Goal: Check status: Check status

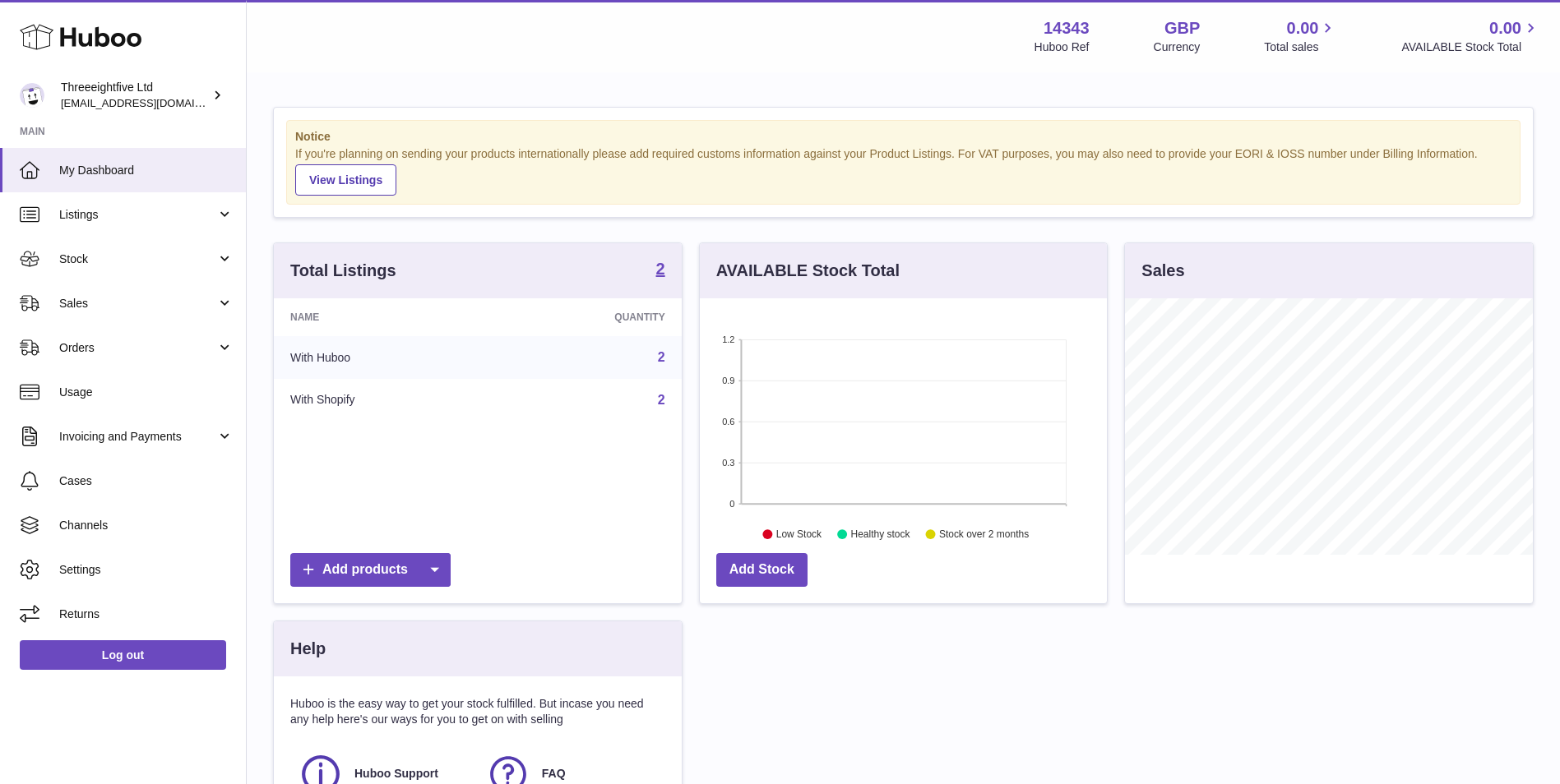
scroll to position [256, 407]
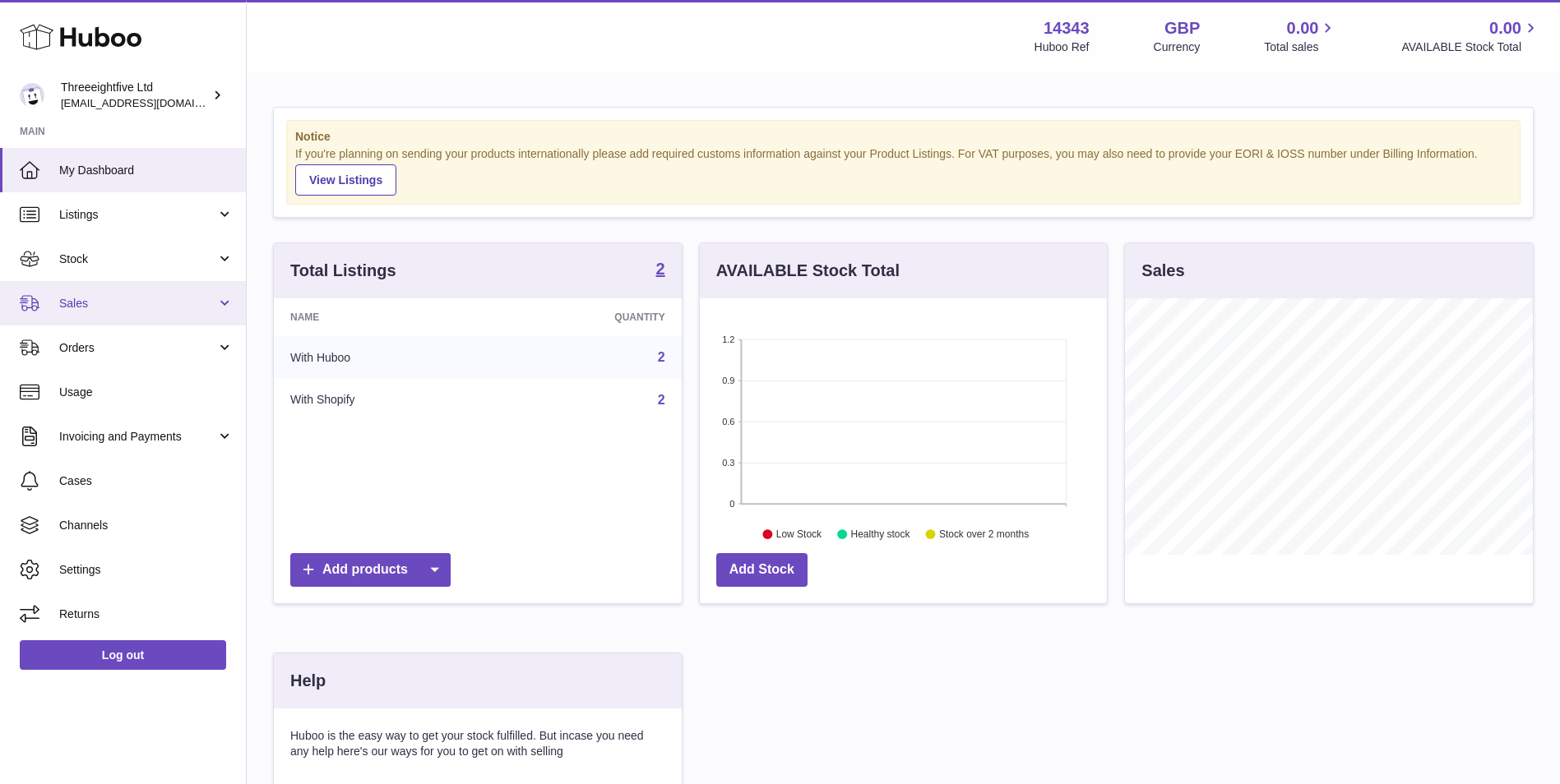
click at [135, 305] on span "Sales" at bounding box center [138, 304] width 157 height 16
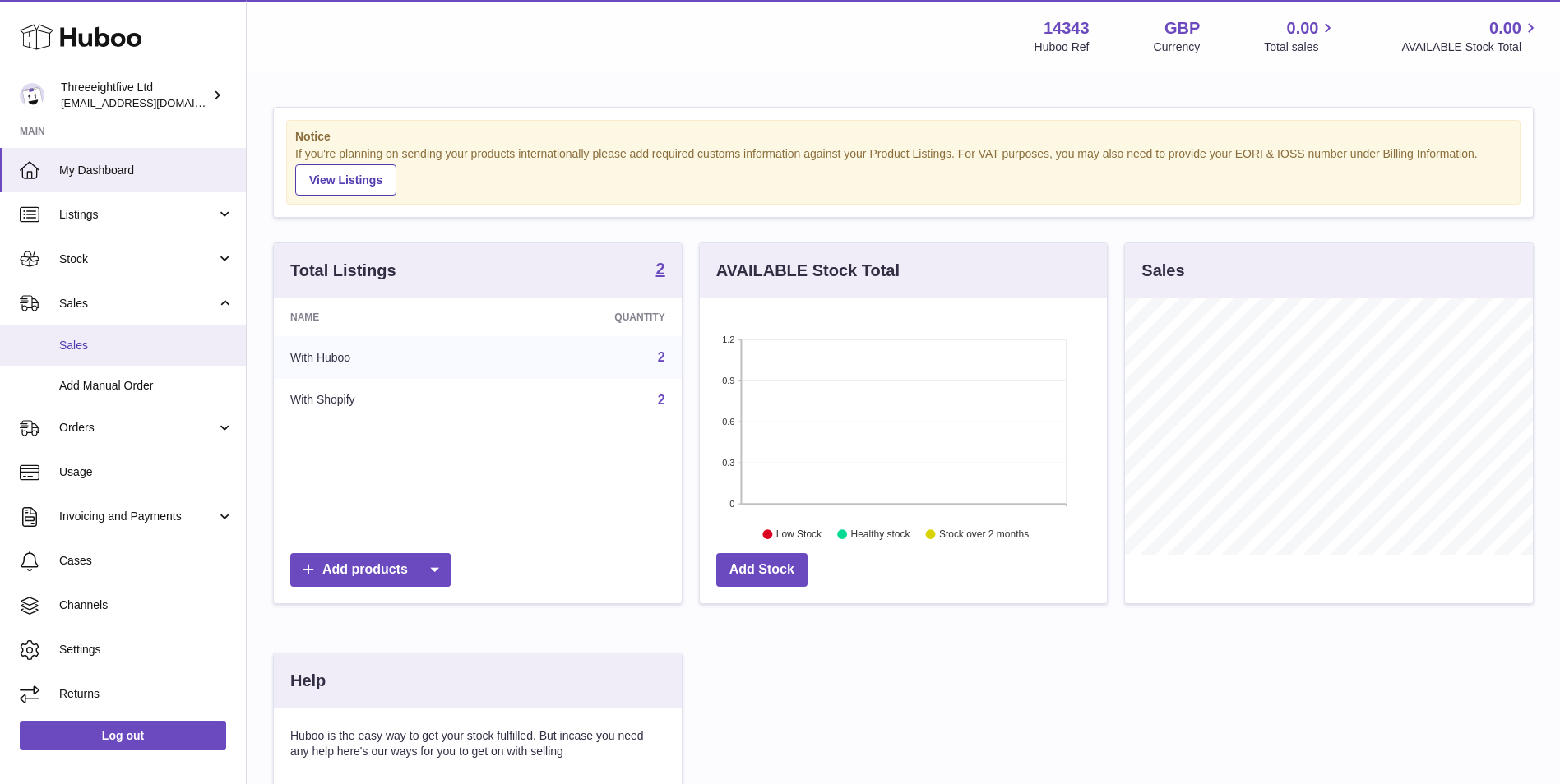
click at [135, 355] on link "Sales" at bounding box center [123, 345] width 246 height 41
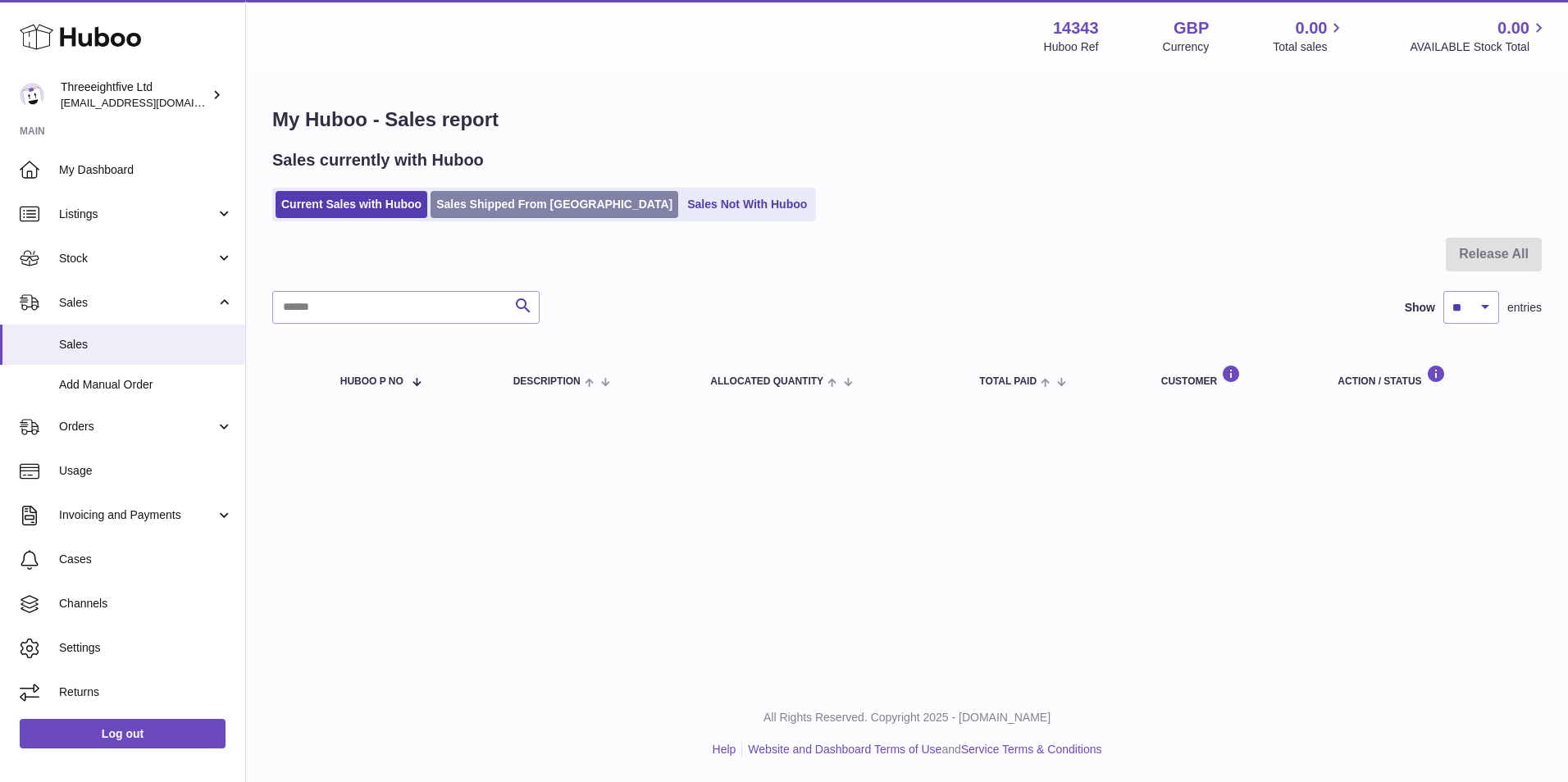
click at [538, 201] on link "Sales Shipped From Huboo" at bounding box center [554, 205] width 248 height 27
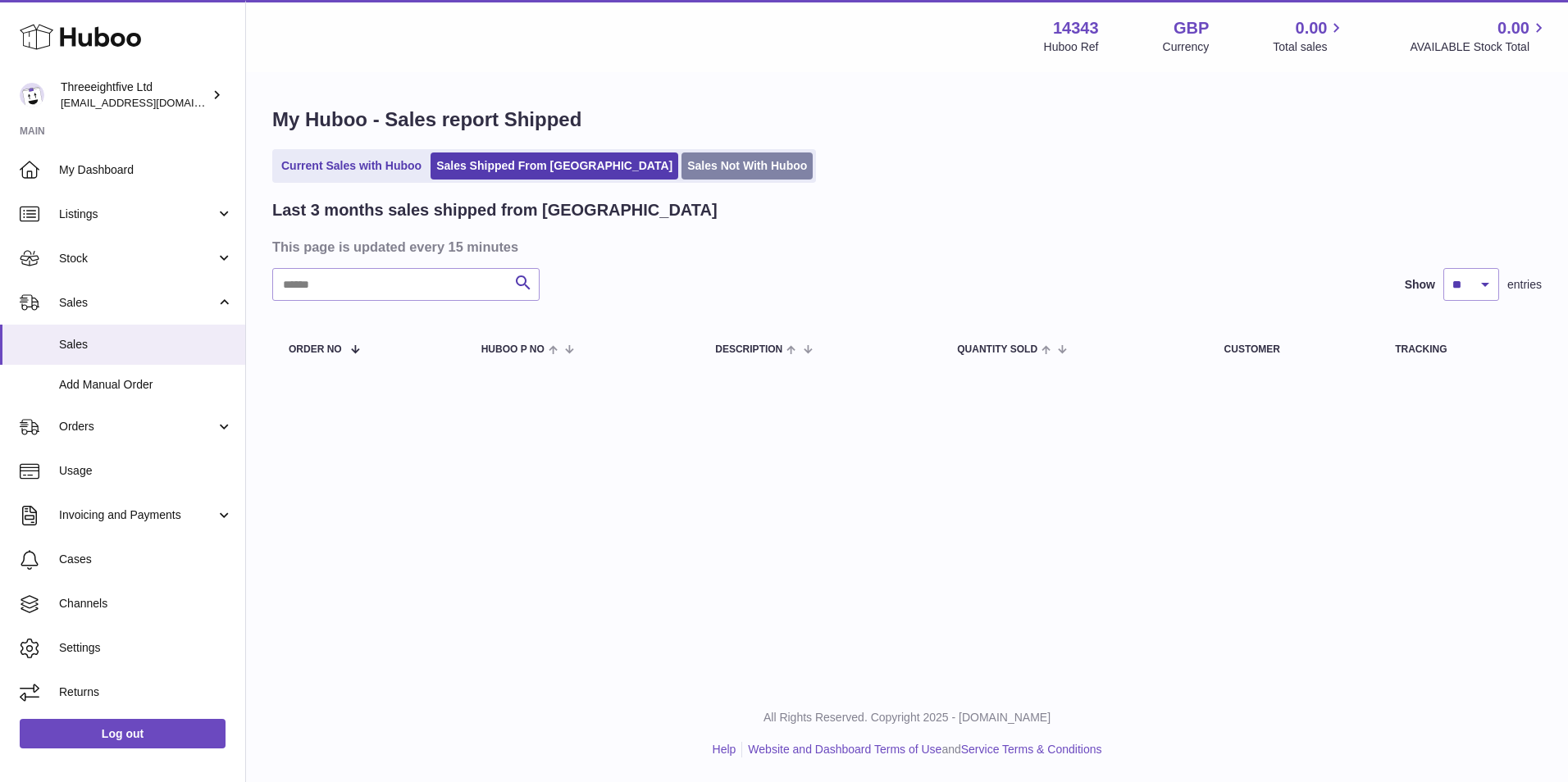
click at [681, 173] on link "Sales Not With Huboo" at bounding box center [746, 166] width 131 height 27
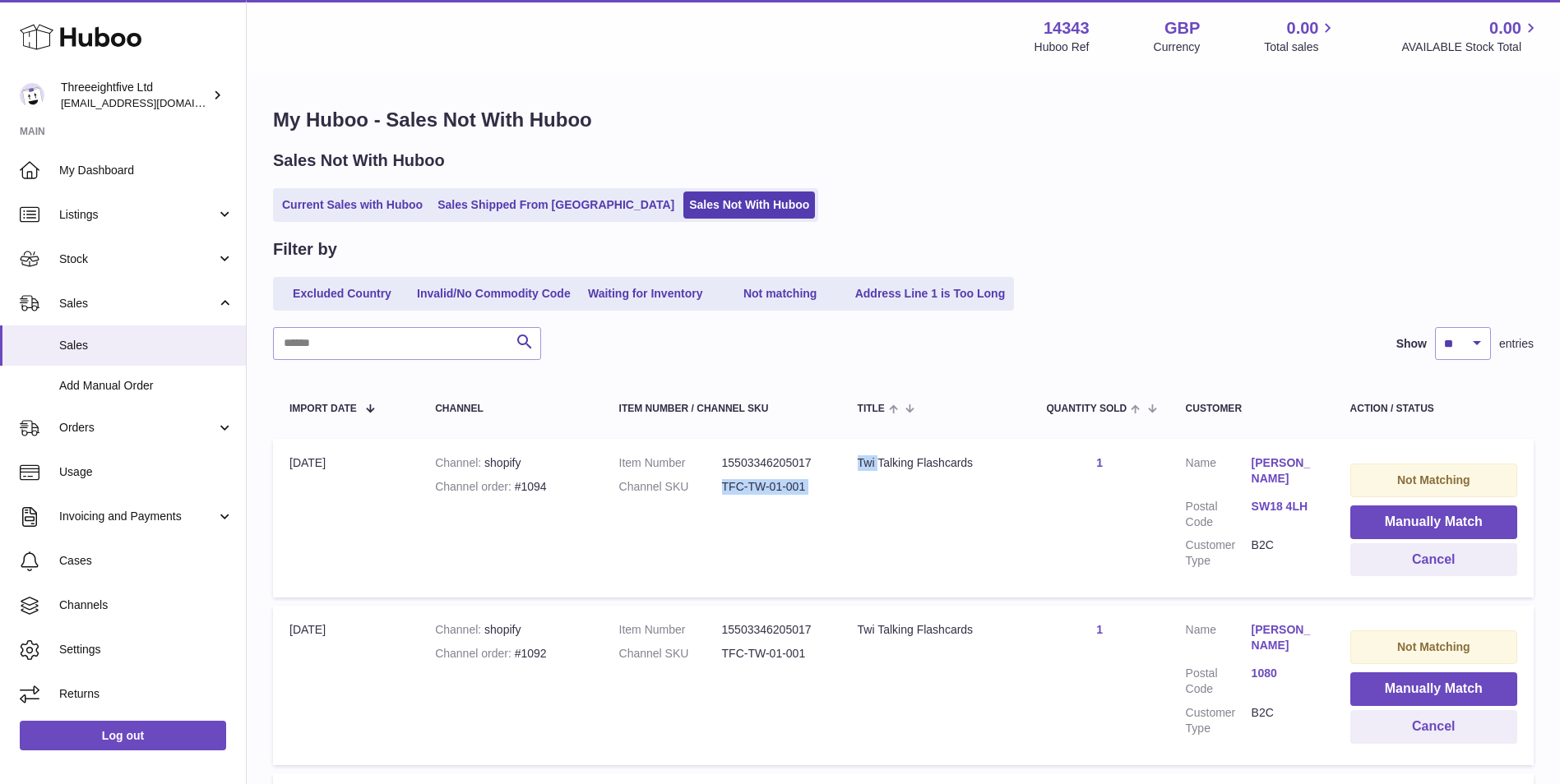
drag, startPoint x: 845, startPoint y: 493, endPoint x: 709, endPoint y: 488, distance: 136.1
click at [709, 488] on tr "Import date 26th Aug Channel shopify Channel order #1094 Item Number 1550334620…" at bounding box center [903, 518] width 1261 height 159
drag, startPoint x: 709, startPoint y: 488, endPoint x: 741, endPoint y: 513, distance: 40.6
click at [741, 513] on td "Item Number 15503346205017 Channel SKU TFC-TW-01-001" at bounding box center [722, 518] width 238 height 159
click at [1371, 522] on button "Manually Match" at bounding box center [1433, 523] width 167 height 34
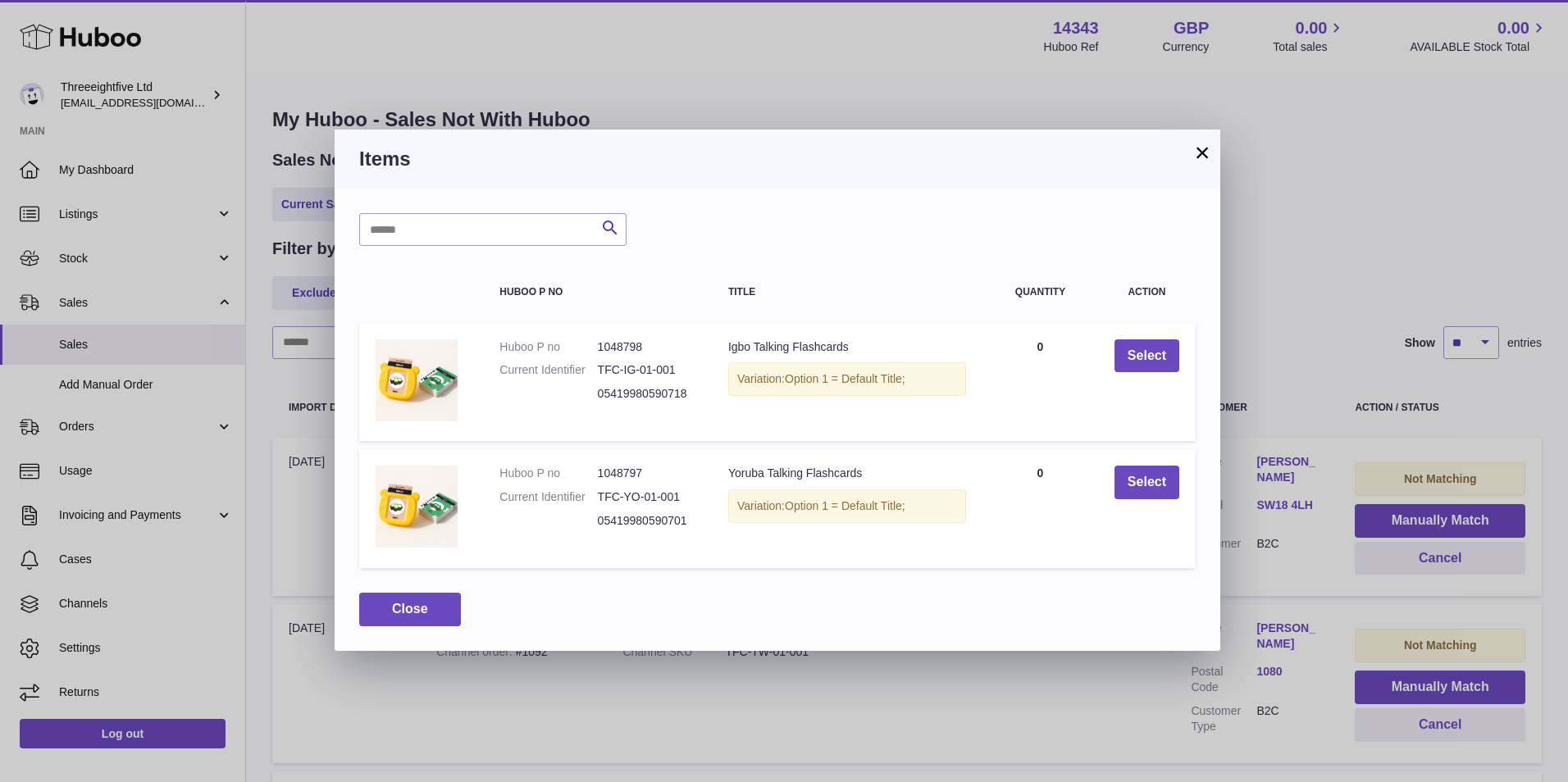
click at [1196, 151] on button "×" at bounding box center [1202, 152] width 20 height 20
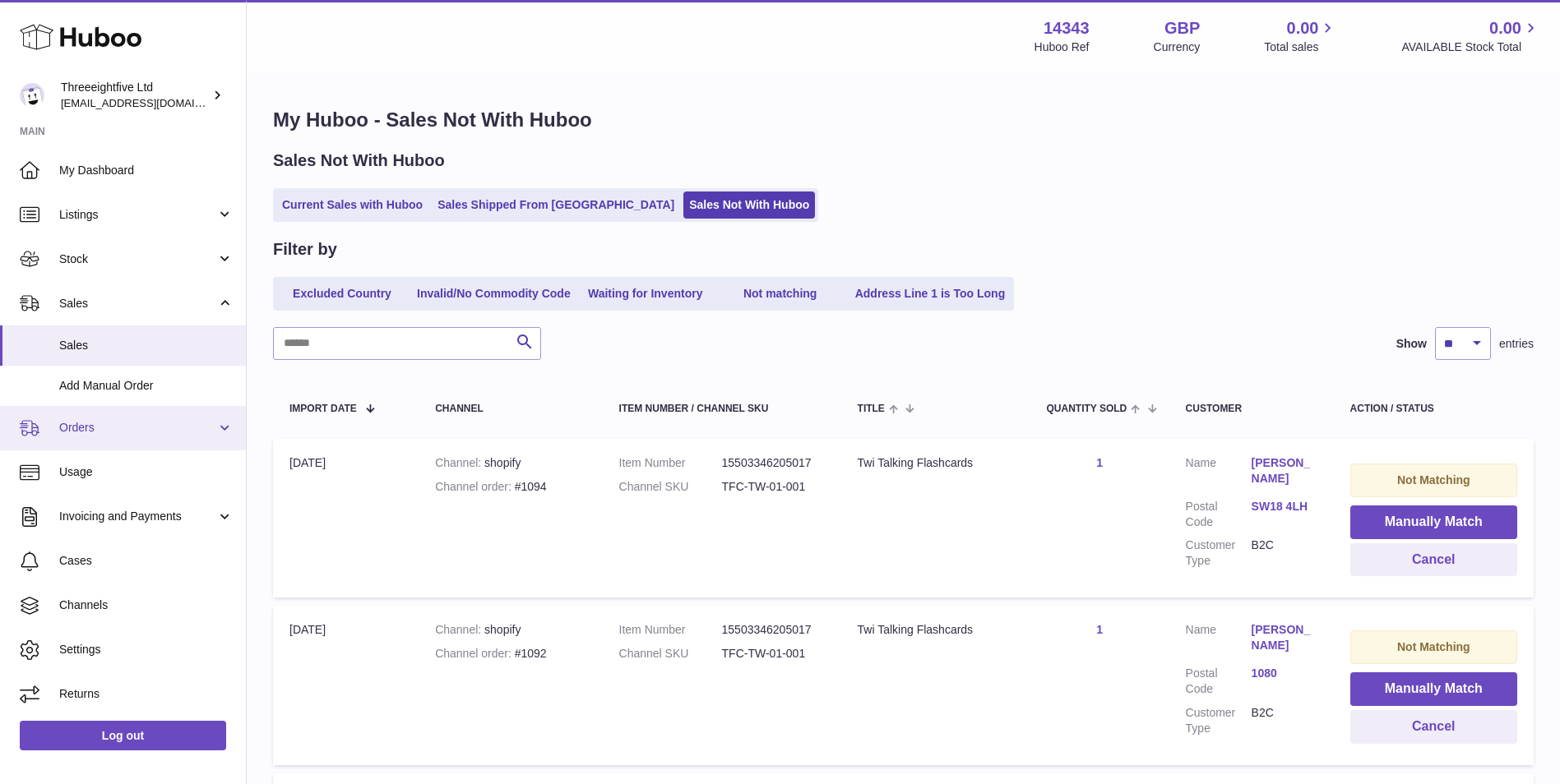
click at [118, 423] on span "Orders" at bounding box center [138, 427] width 157 height 16
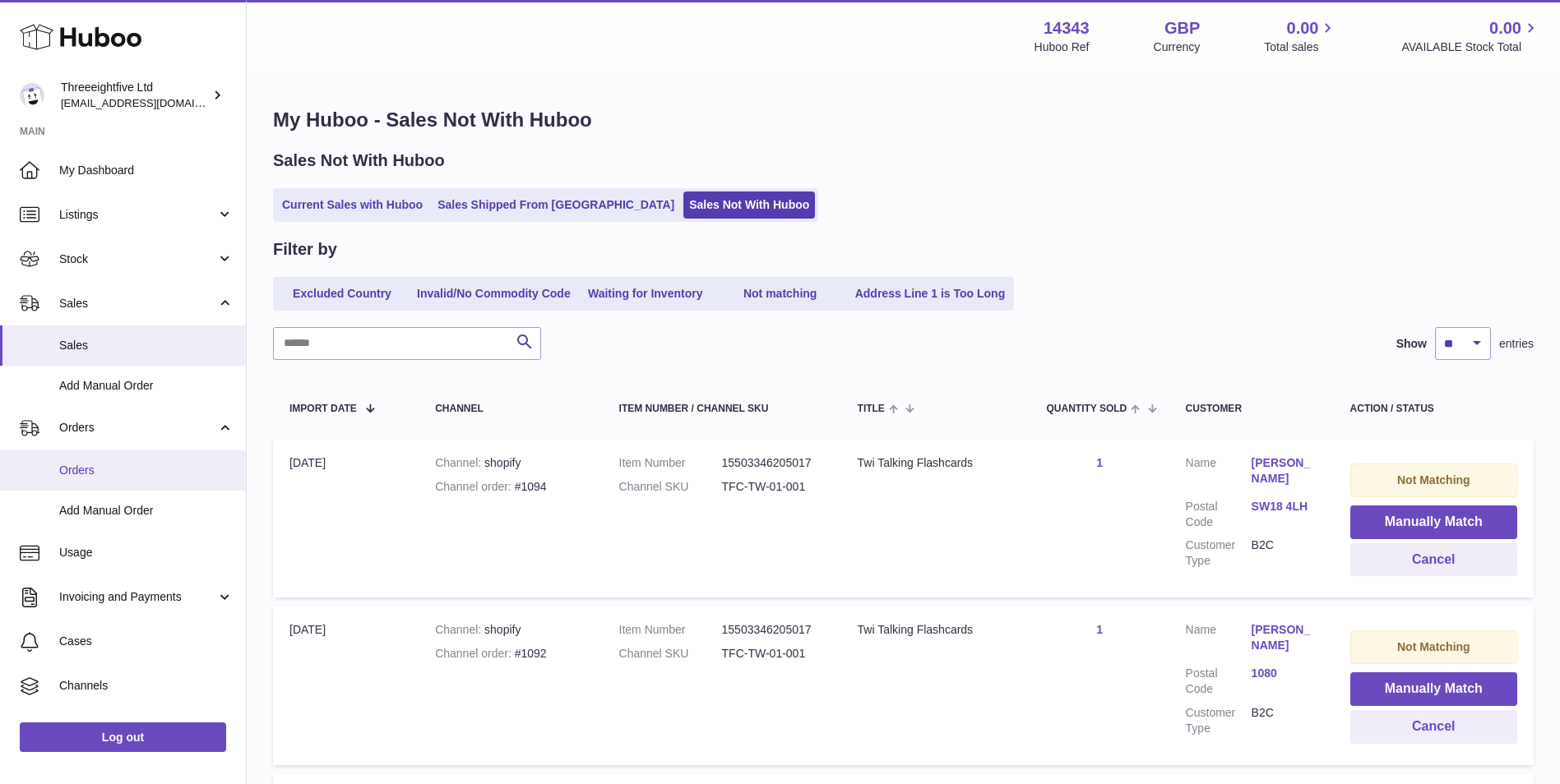
click at [122, 466] on span "Orders" at bounding box center [147, 470] width 174 height 16
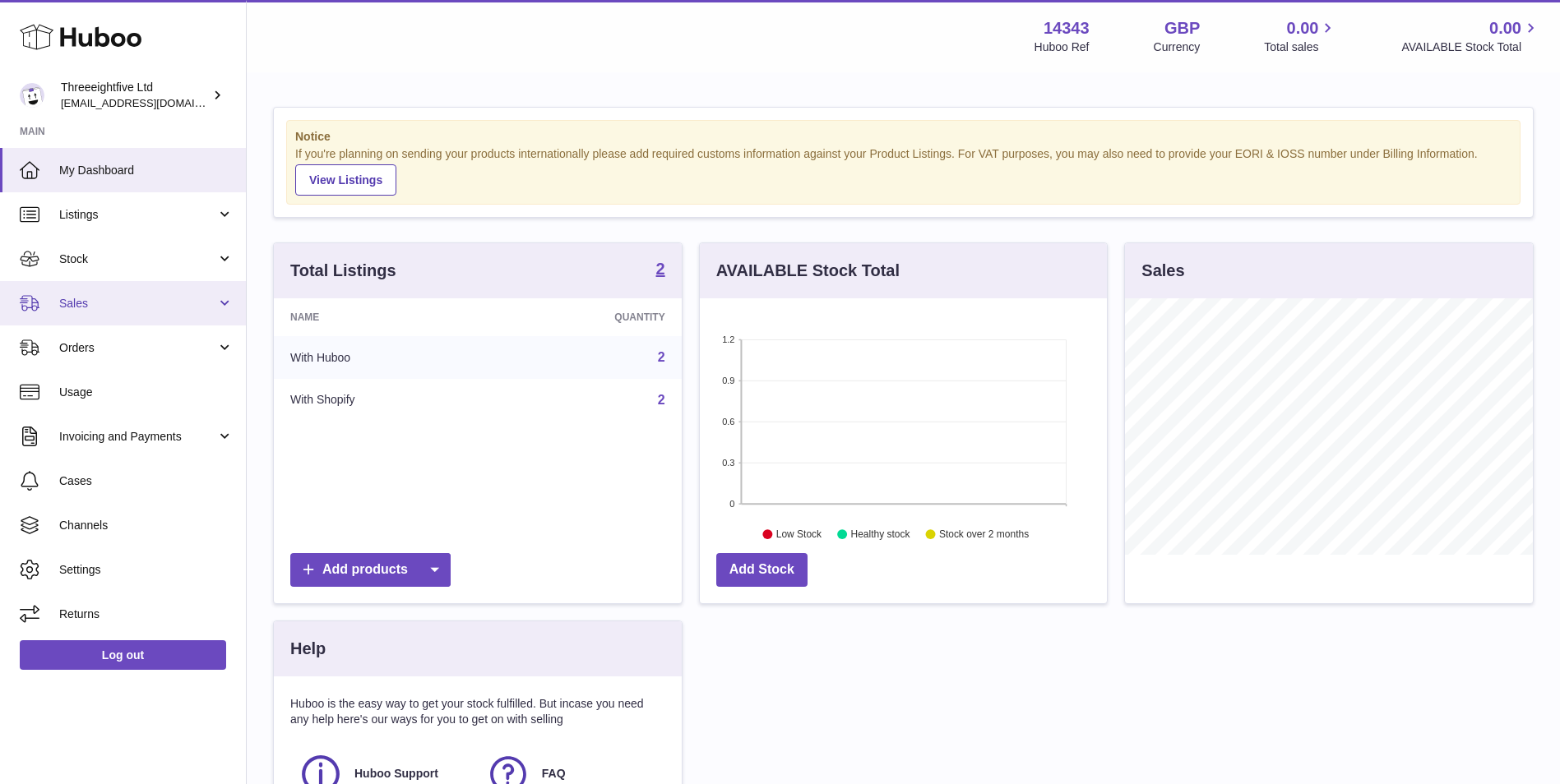
scroll to position [256, 407]
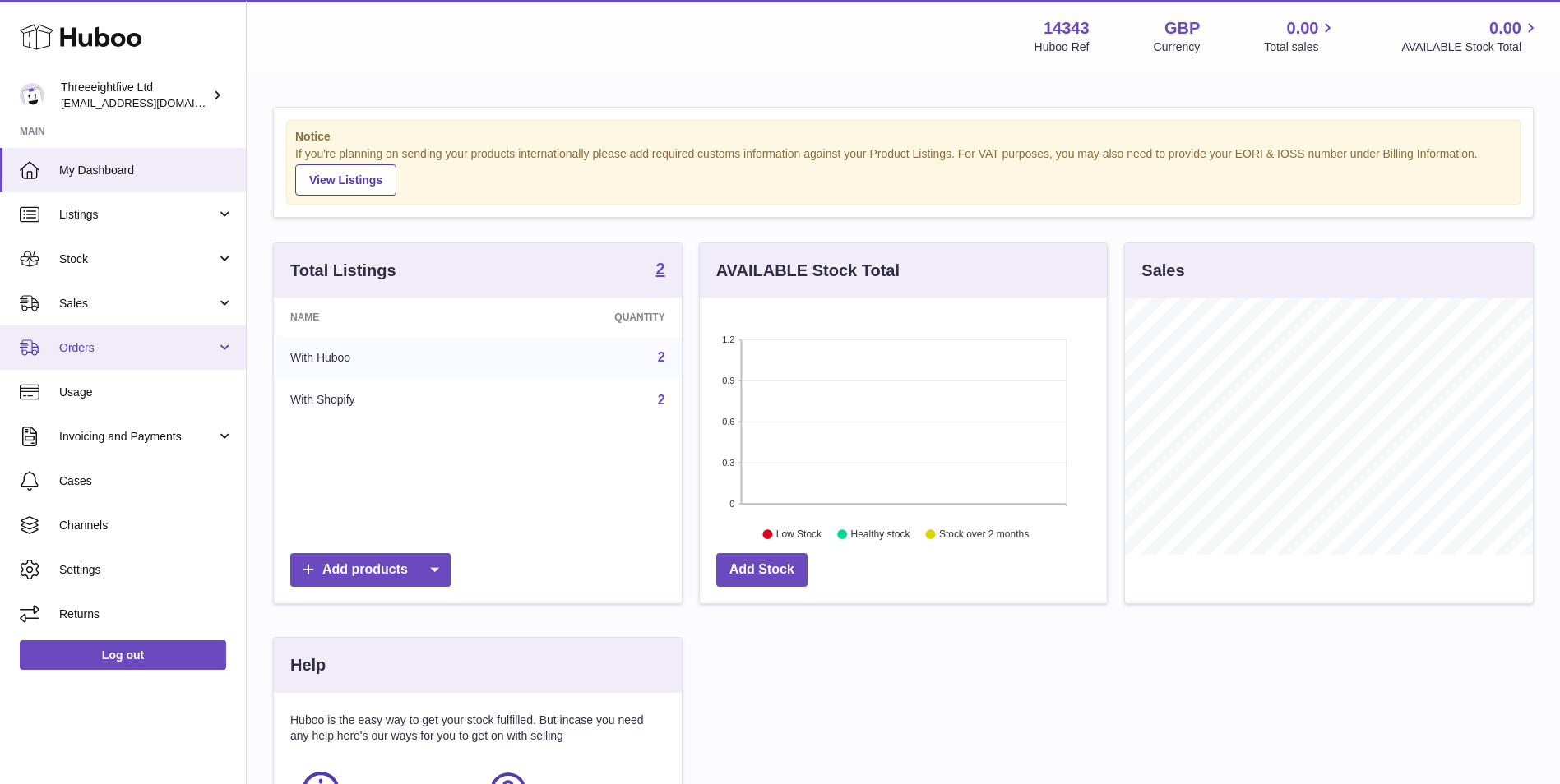
click at [84, 360] on link "Orders" at bounding box center [123, 347] width 246 height 44
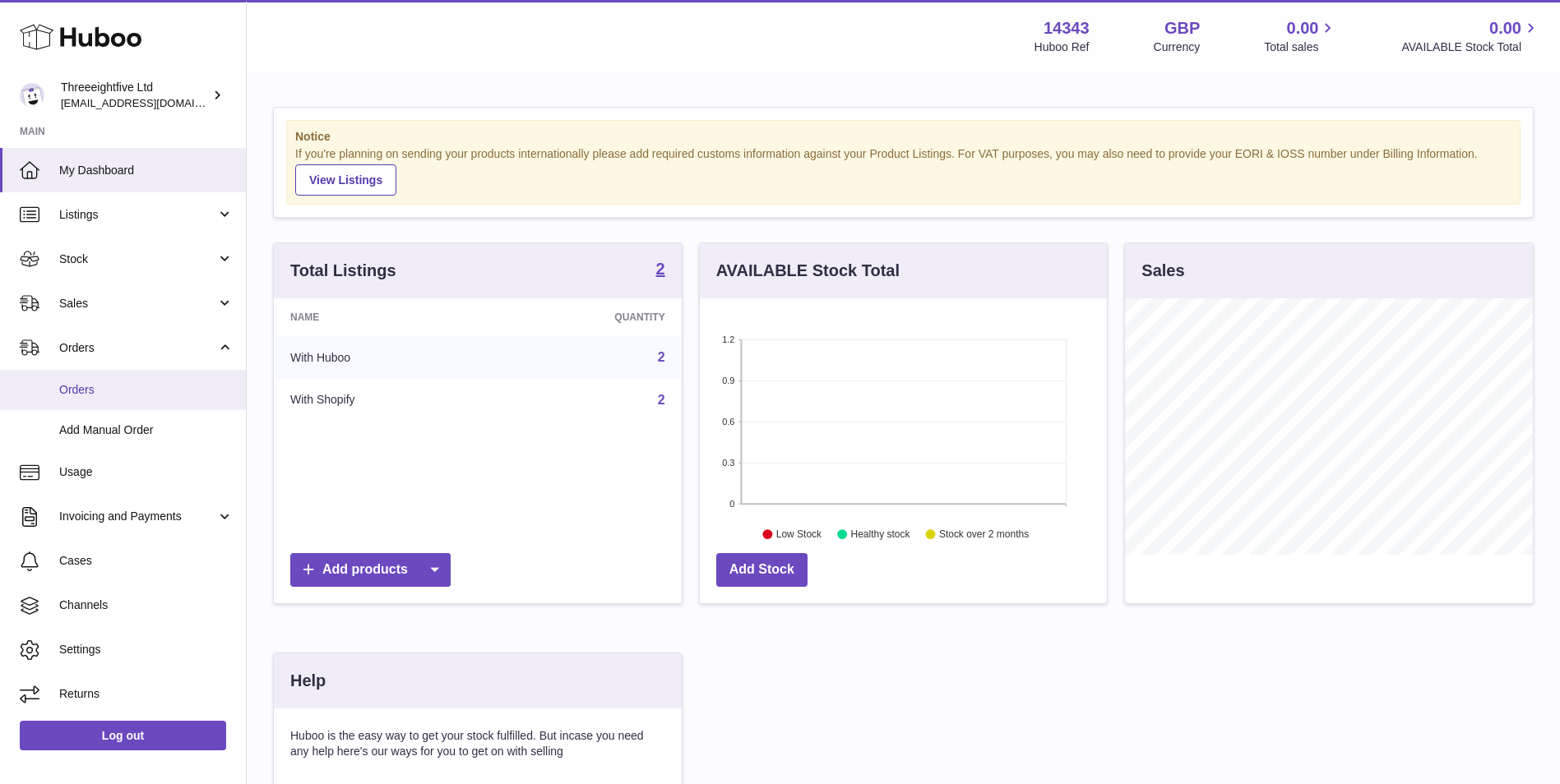
click at [82, 380] on link "Orders" at bounding box center [123, 390] width 246 height 41
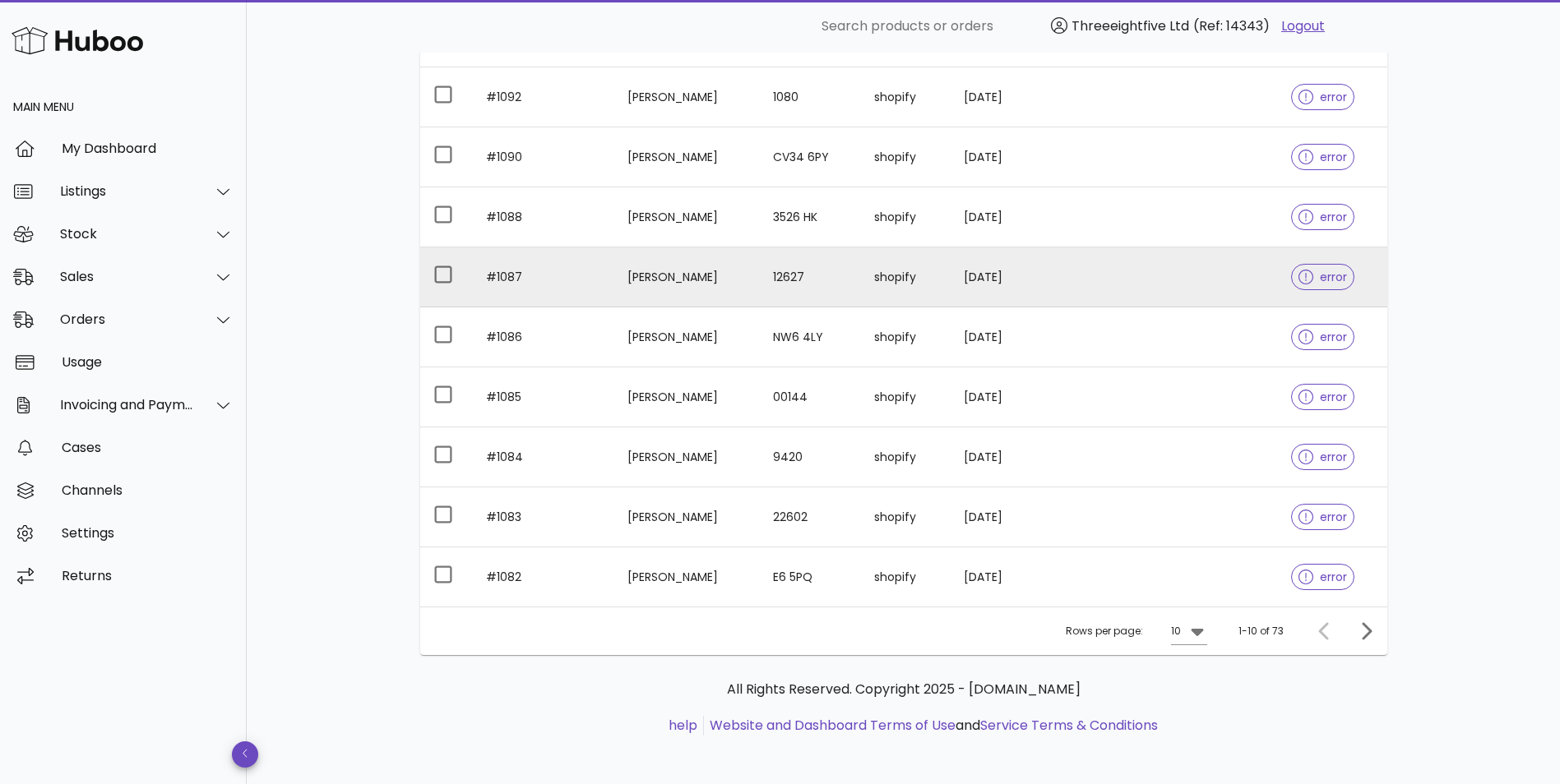
scroll to position [298, 0]
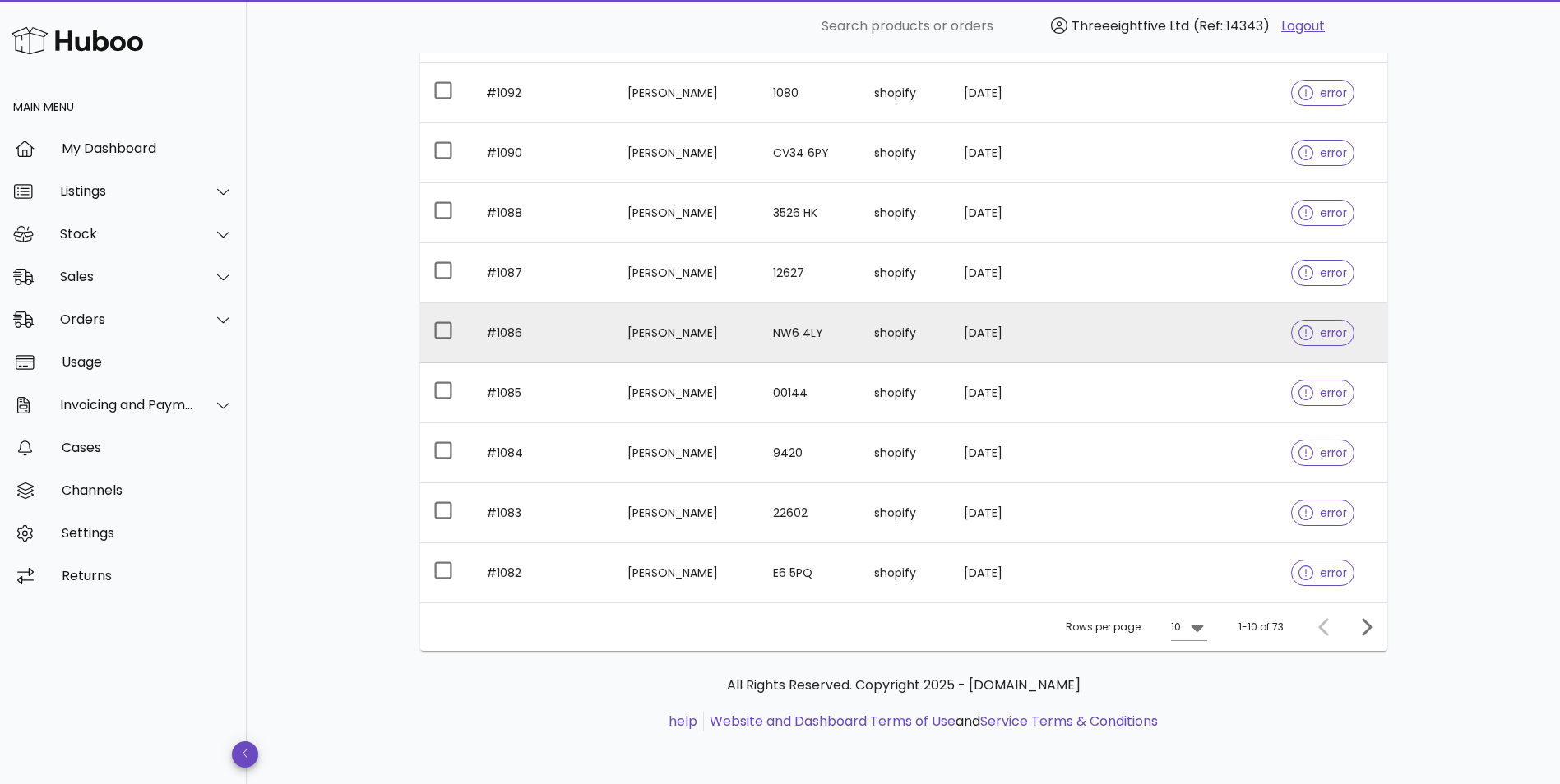
click at [1329, 332] on span "error" at bounding box center [1323, 333] width 48 height 11
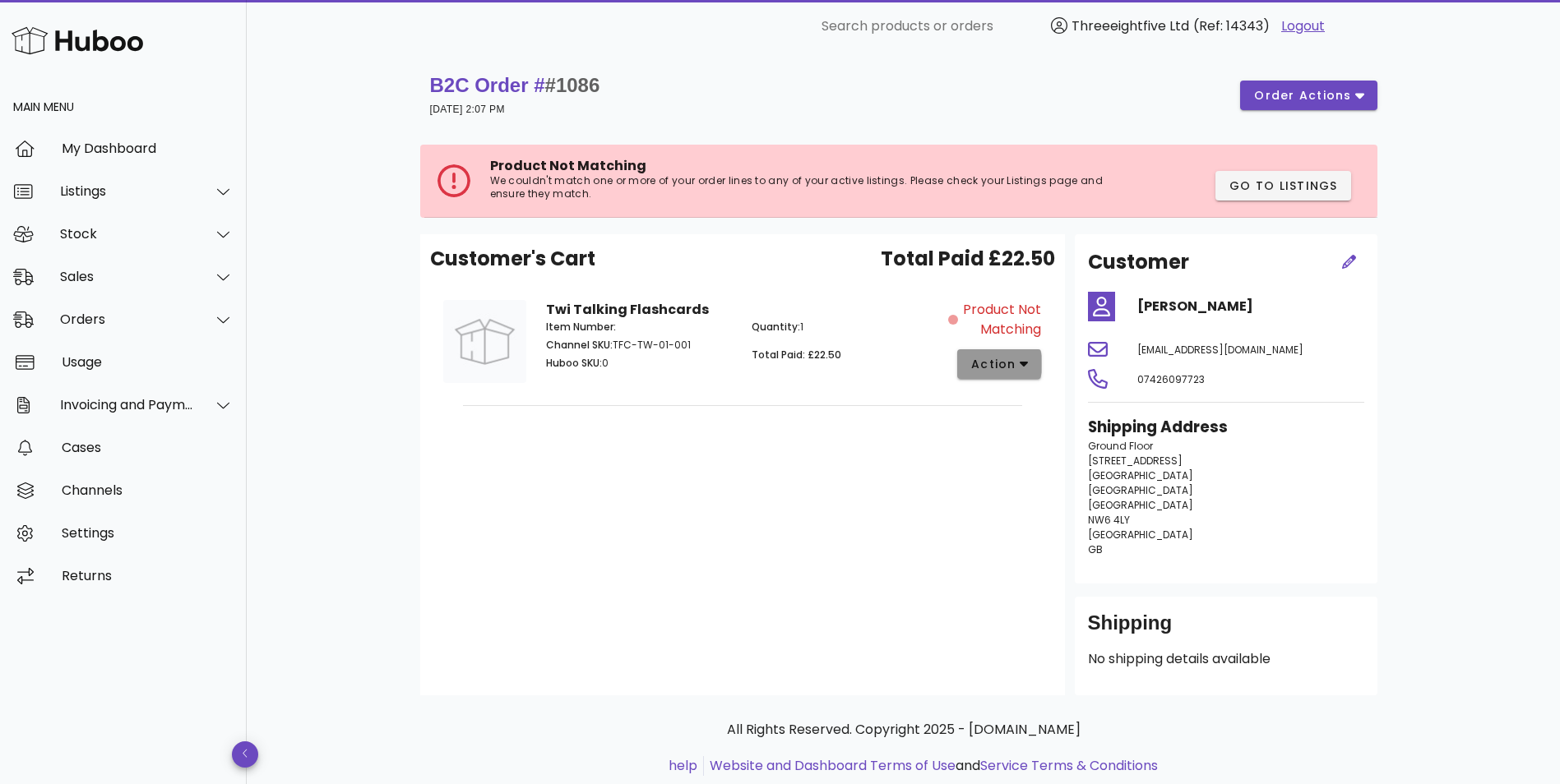
click at [1010, 375] on button "action" at bounding box center [1000, 363] width 85 height 29
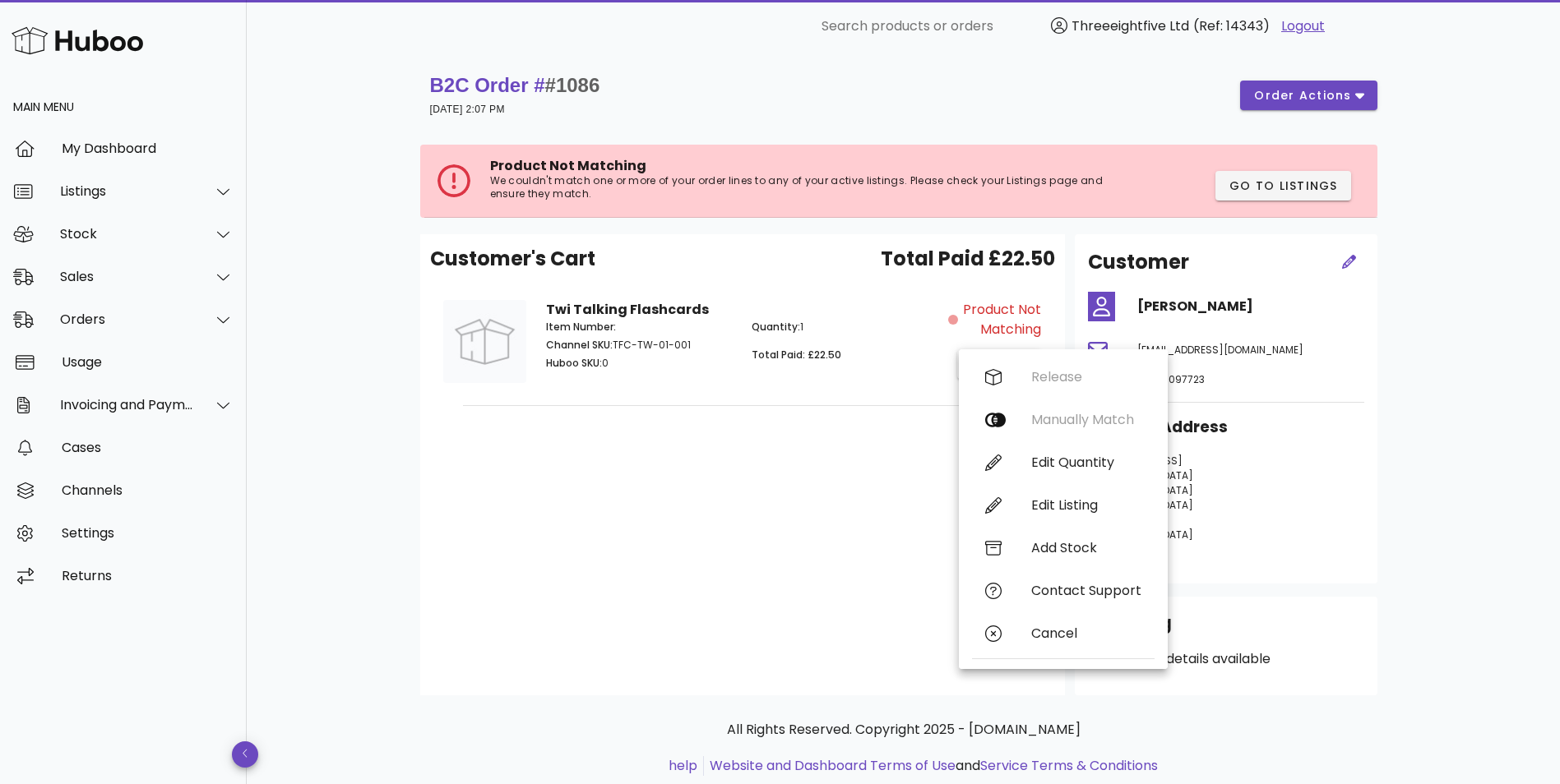
click at [620, 584] on div "Customer's Cart Total Paid £22.50 Twi Talking Flashcards Item Number: Channel S…" at bounding box center [743, 465] width 645 height 462
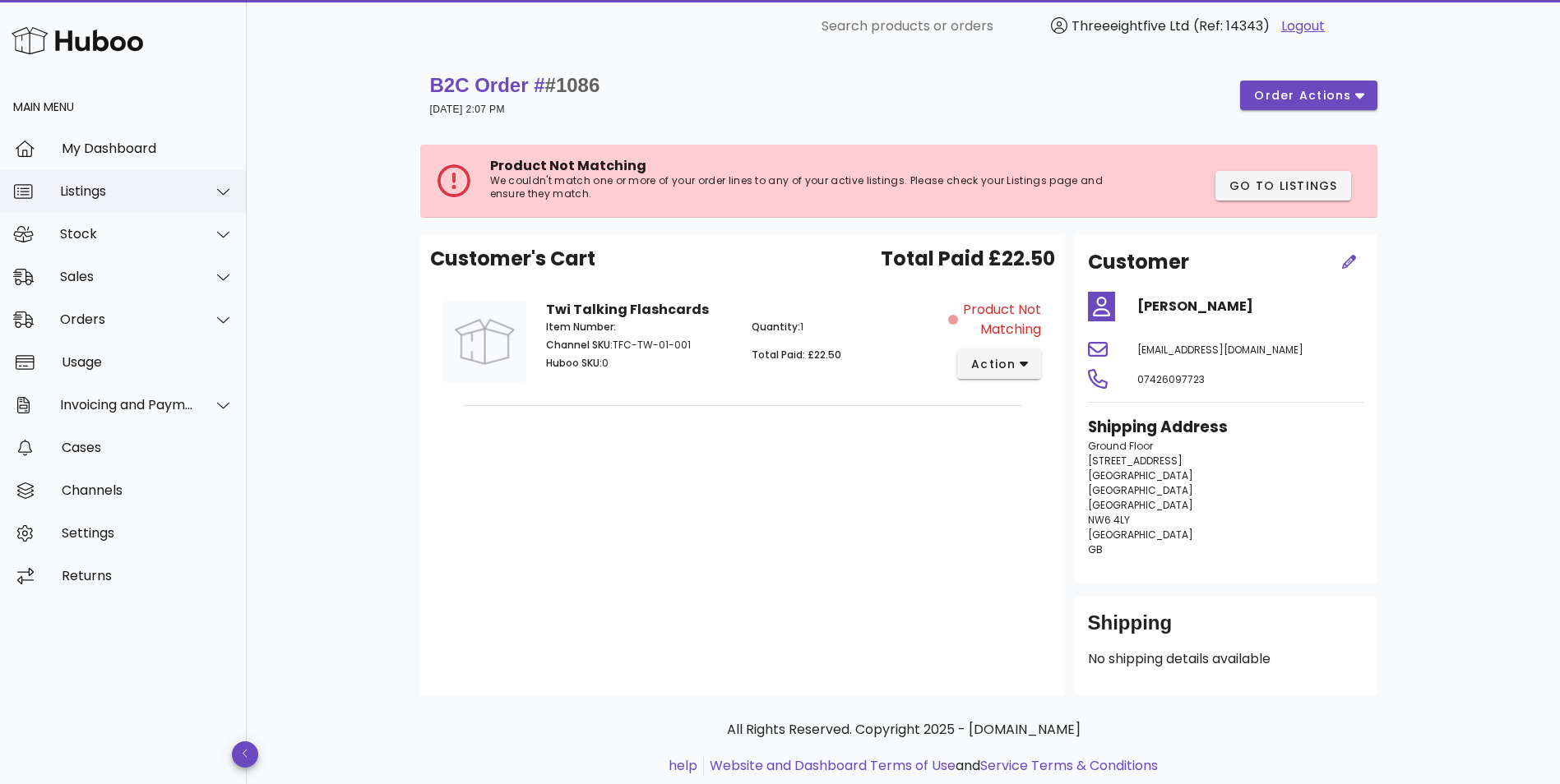
click at [141, 204] on div "Listings" at bounding box center [123, 191] width 247 height 43
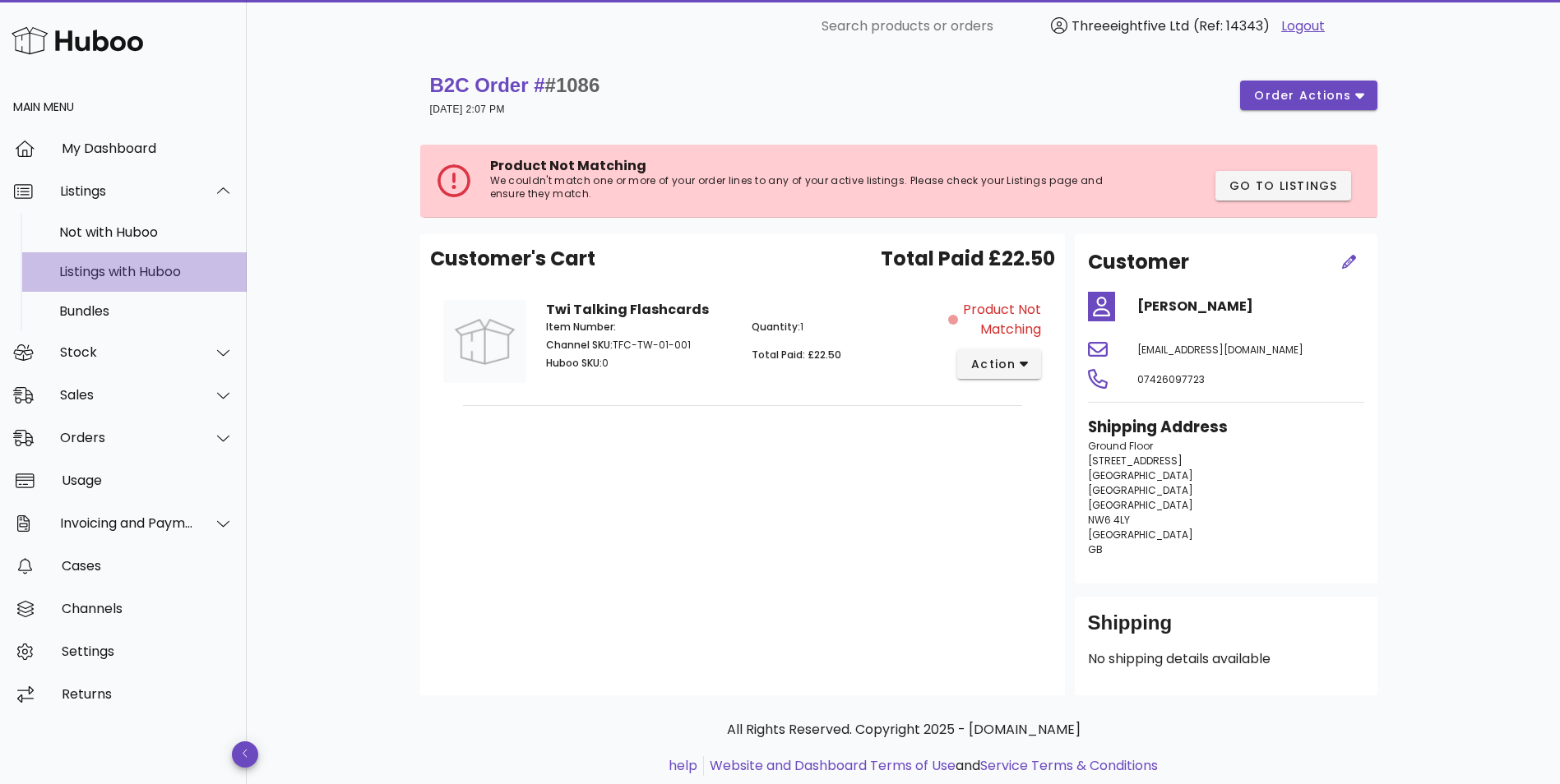
click at [139, 263] on div "Listings with Huboo" at bounding box center [147, 271] width 174 height 35
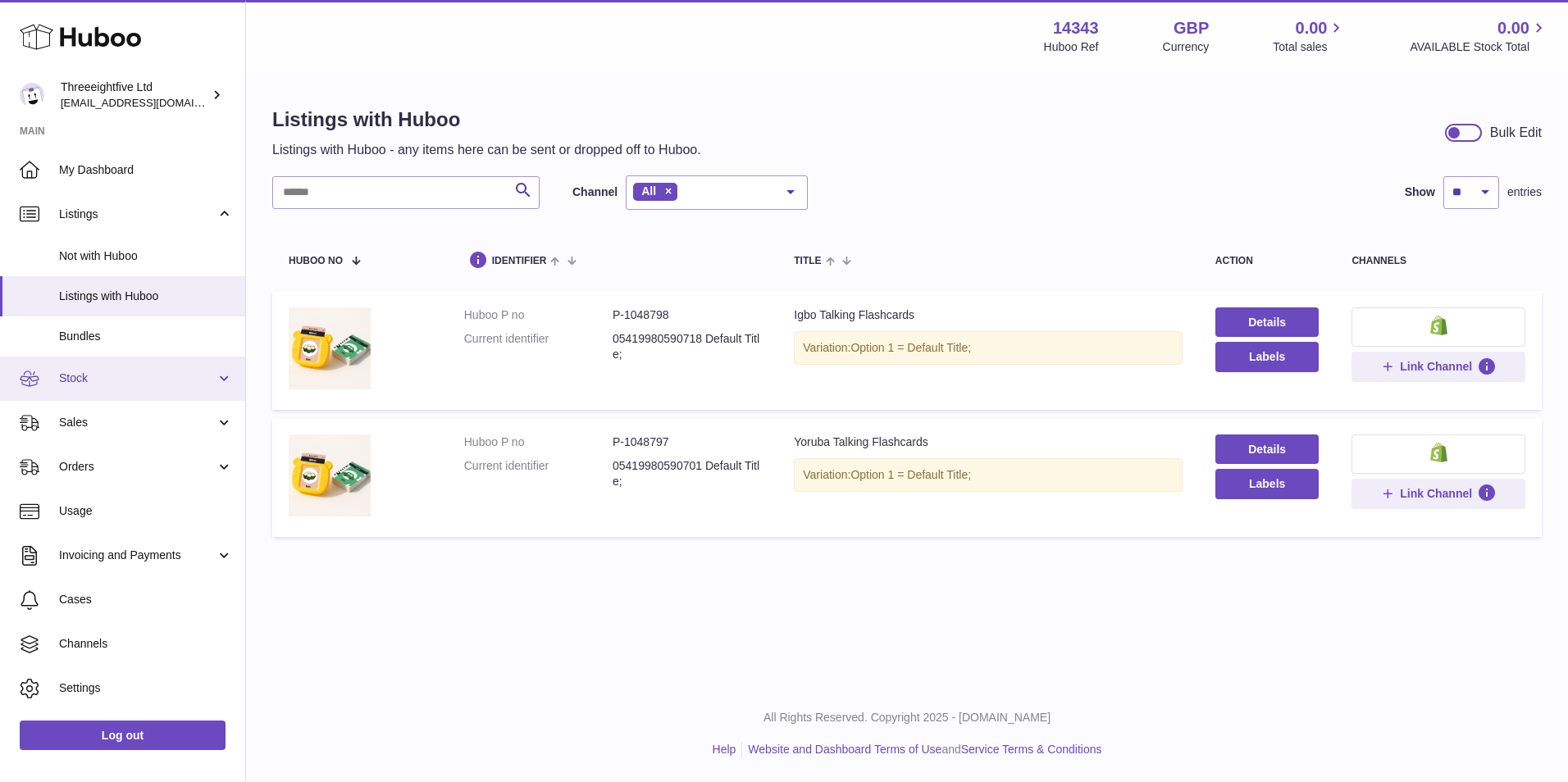
click at [155, 380] on span "Stock" at bounding box center [138, 378] width 157 height 16
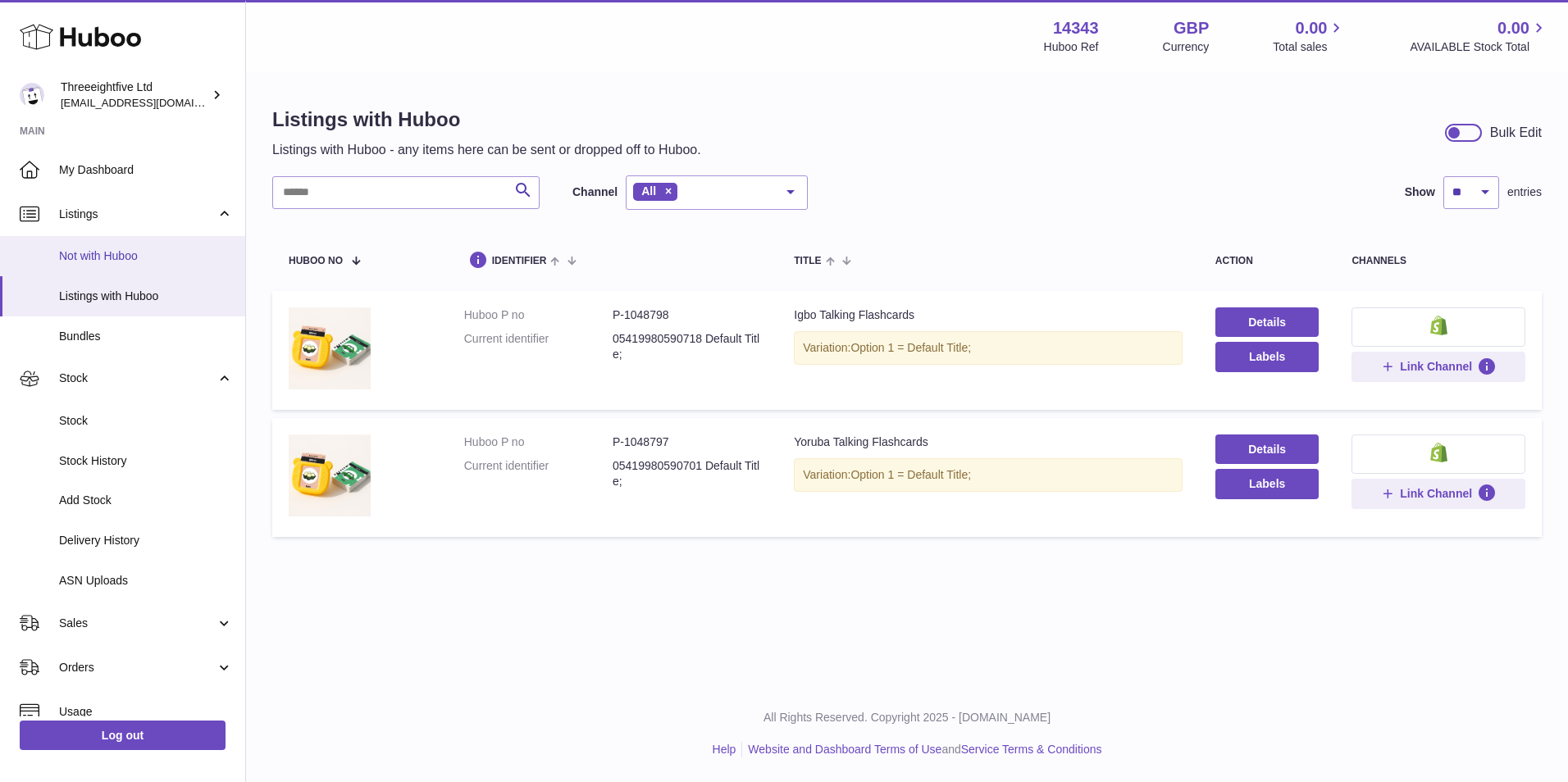
click at [147, 254] on span "Not with Huboo" at bounding box center [146, 256] width 174 height 16
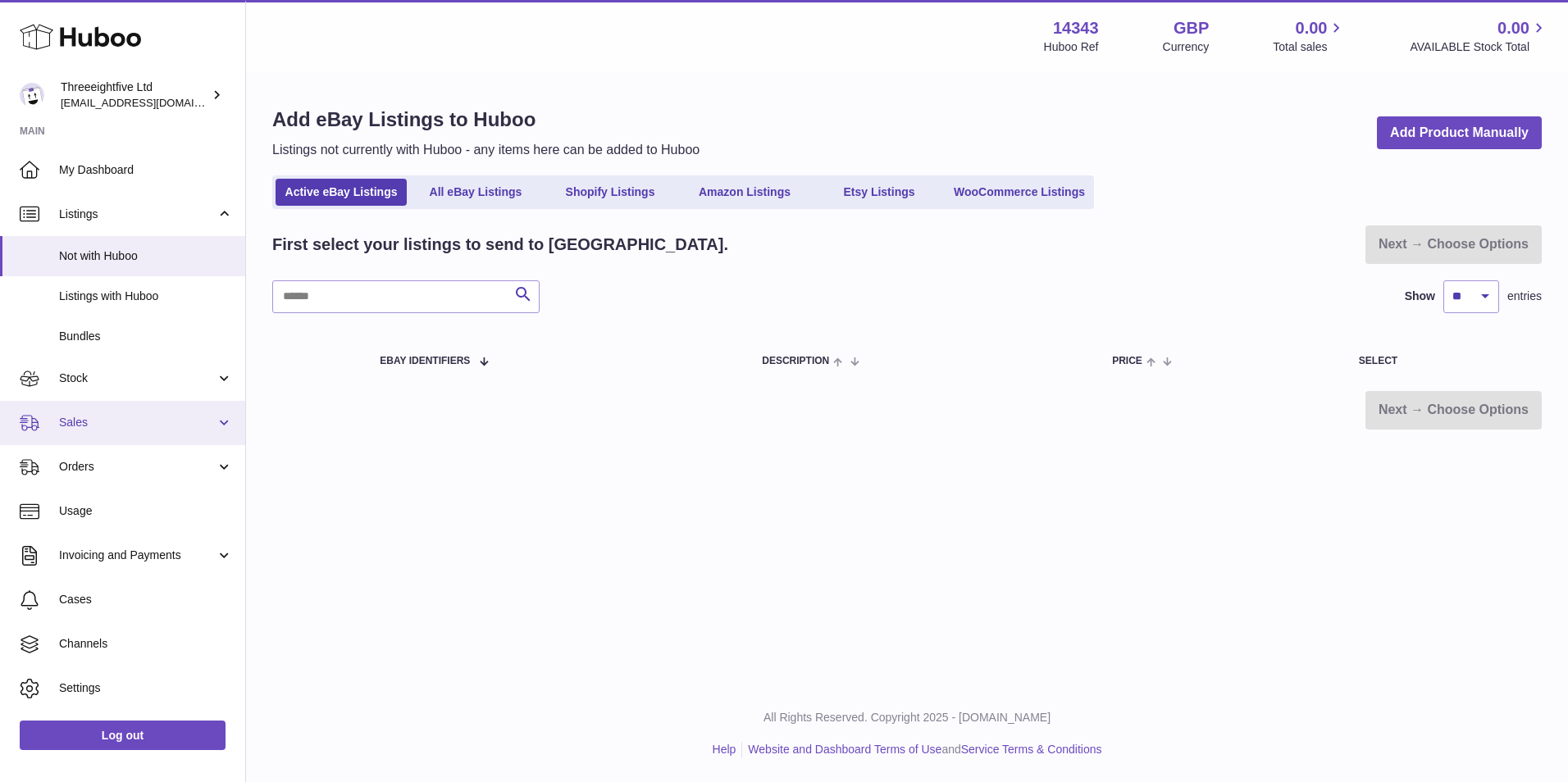
click at [111, 435] on link "Sales" at bounding box center [123, 423] width 245 height 44
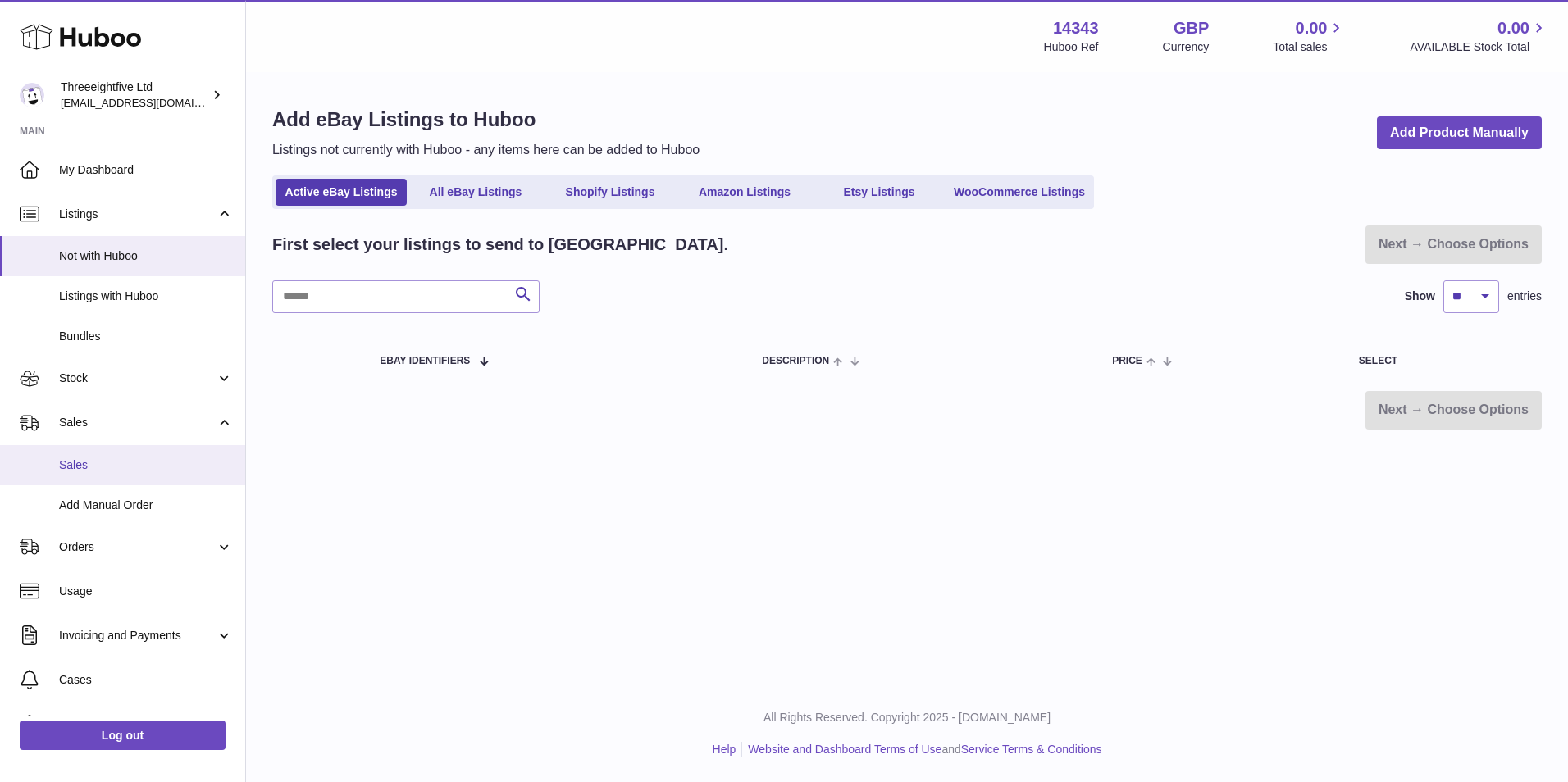
click at [116, 461] on span "Sales" at bounding box center [146, 465] width 174 height 16
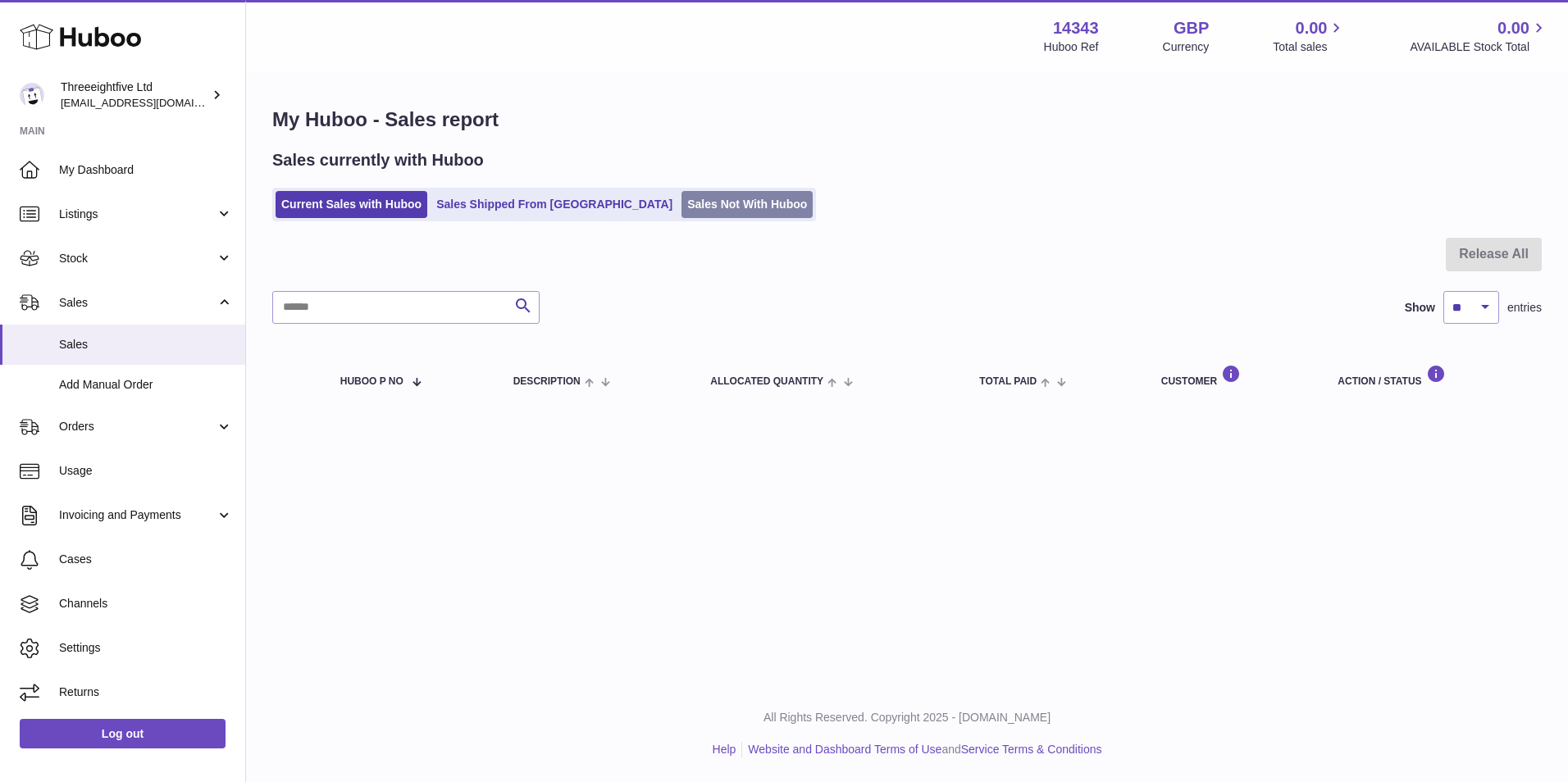
click at [704, 207] on link "Sales Not With Huboo" at bounding box center [746, 205] width 131 height 27
